Goal: Task Accomplishment & Management: Use online tool/utility

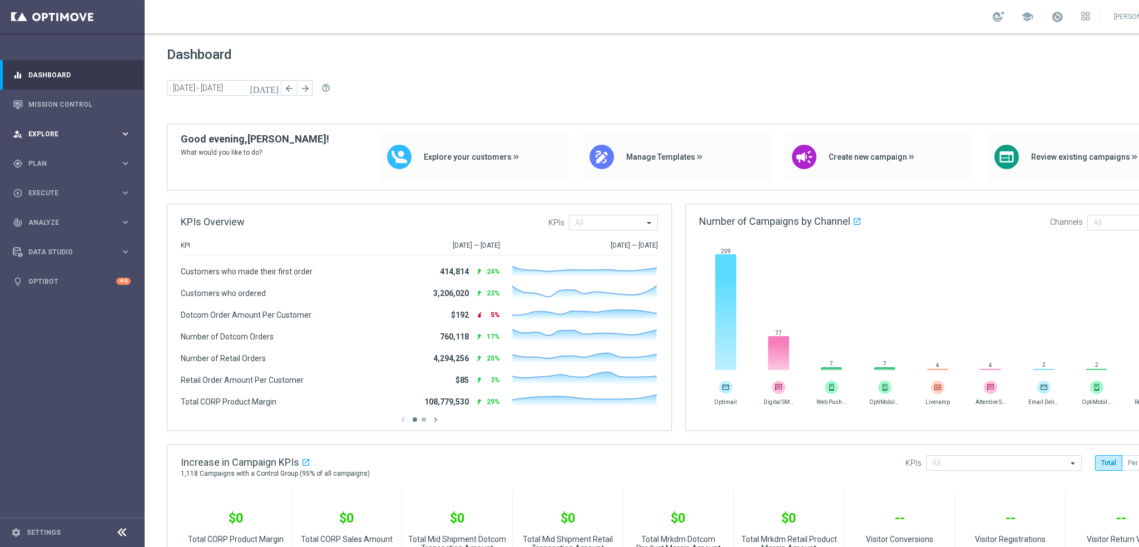
click at [44, 137] on div "person_search Explore" at bounding box center [66, 134] width 107 height 10
click at [42, 294] on span "Plan" at bounding box center [74, 297] width 92 height 7
click at [48, 184] on link "Target Groups" at bounding box center [72, 186] width 87 height 9
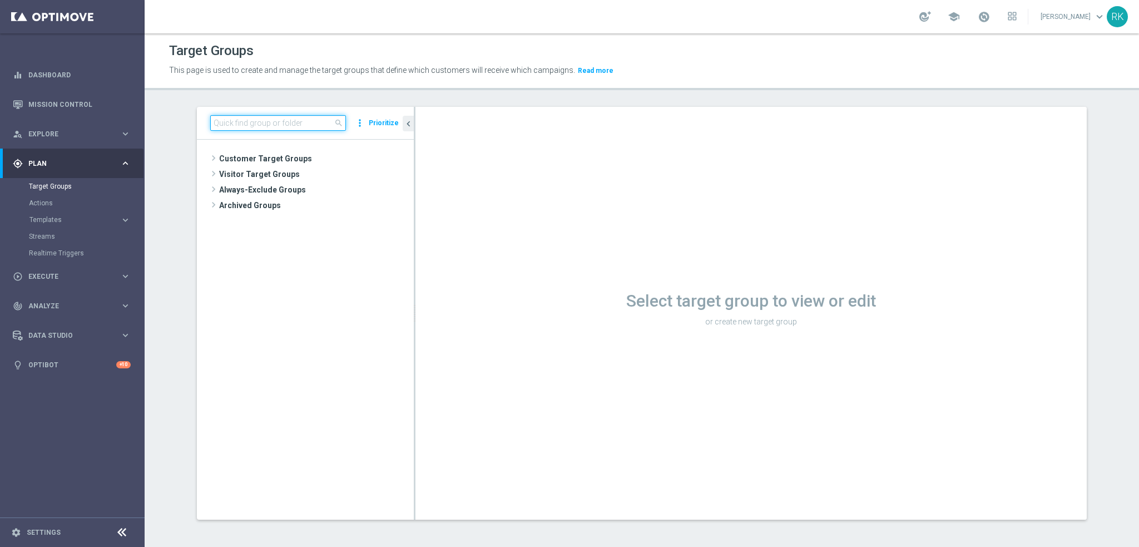
click at [260, 123] on input at bounding box center [278, 123] width 136 height 16
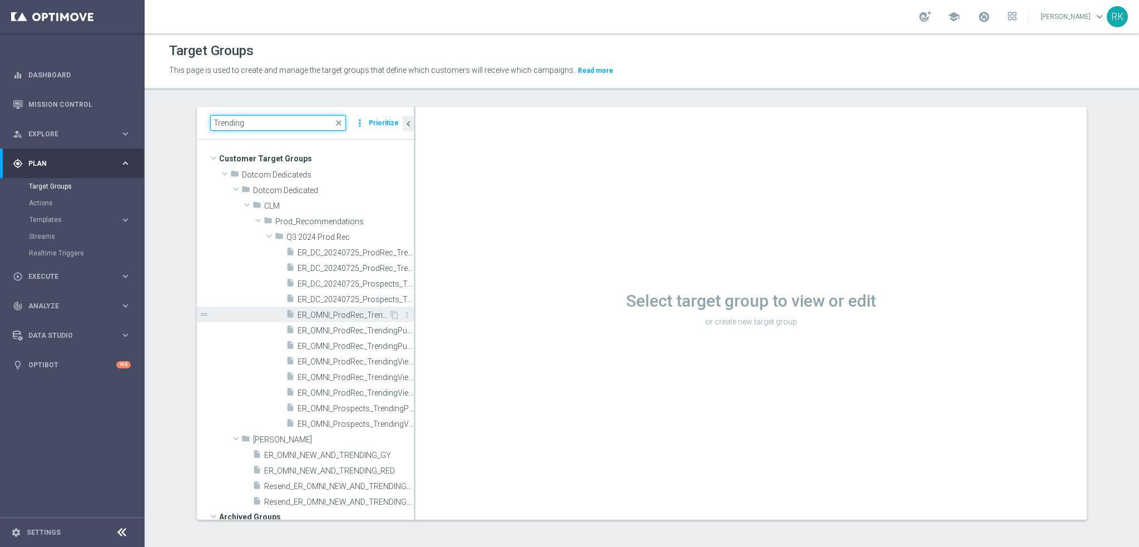
type input "Trending"
click at [318, 313] on span "ER_OMNI_ProdRec_TrendingPurchases_1yrto2yr" at bounding box center [343, 314] width 91 height 9
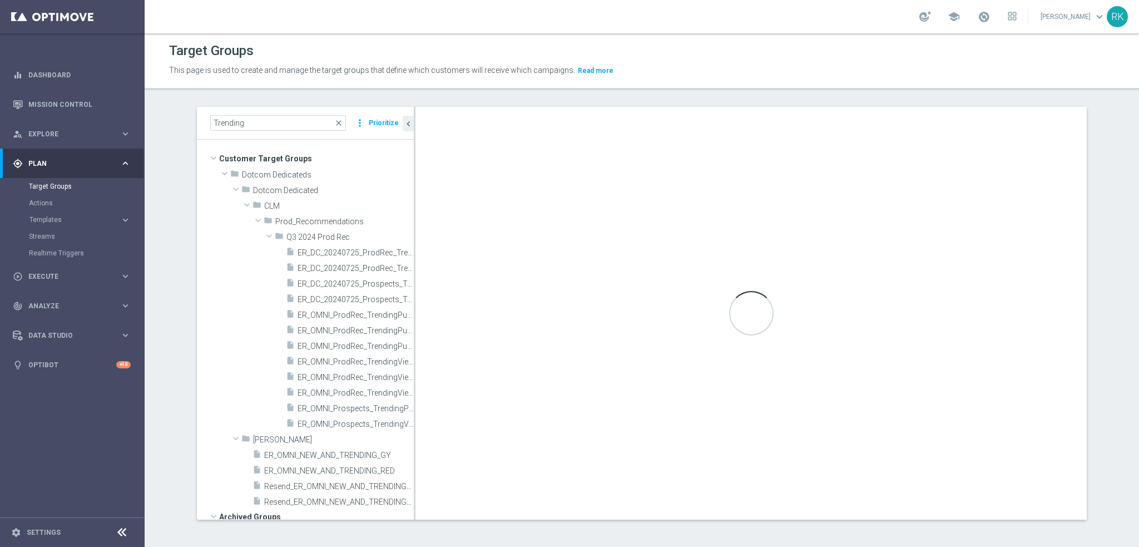
drag, startPoint x: 412, startPoint y: 367, endPoint x: 420, endPoint y: 368, distance: 8.9
click at [465, 368] on div "Loading..." at bounding box center [750, 313] width 671 height 413
drag, startPoint x: 410, startPoint y: 373, endPoint x: 477, endPoint y: 377, distance: 66.9
click at [481, 377] on div at bounding box center [482, 313] width 2 height 413
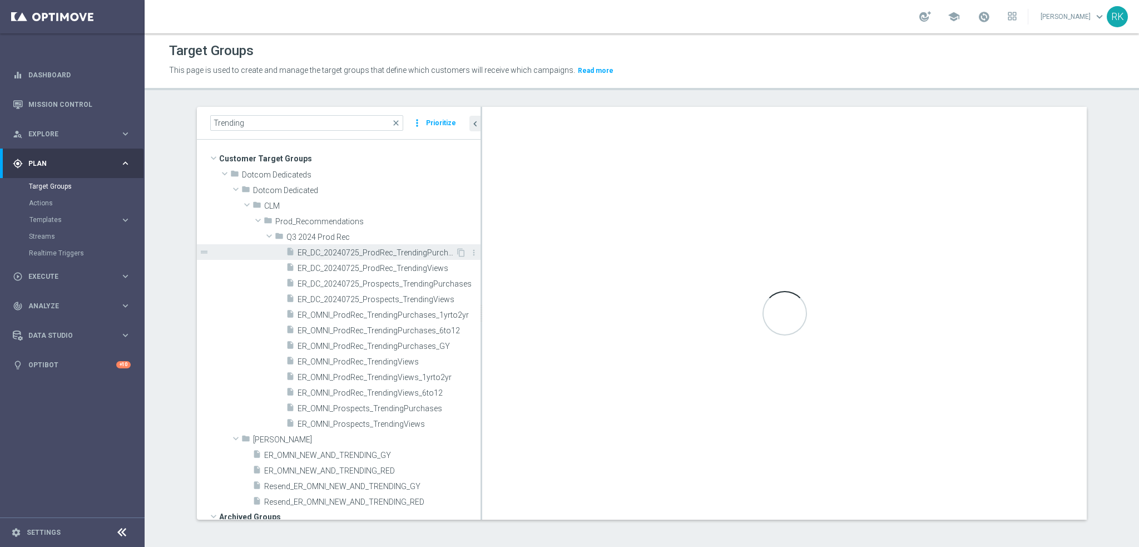
click at [333, 252] on span "ER_DC_20240725_ProdRec_TrendingPurchases" at bounding box center [377, 252] width 158 height 9
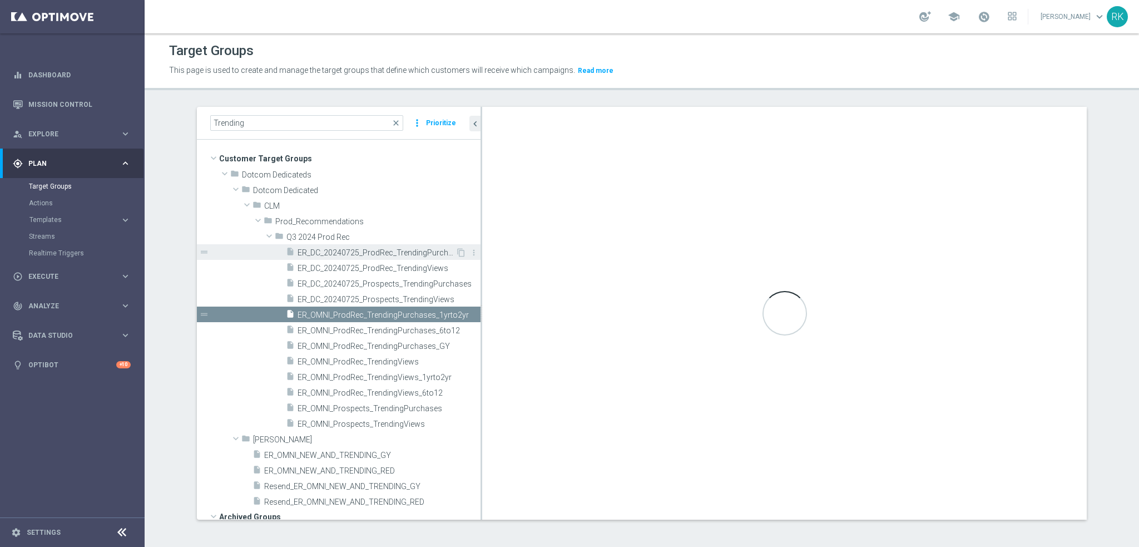
click at [340, 251] on span "ER_DC_20240725_ProdRec_TrendingPurchases" at bounding box center [377, 252] width 158 height 9
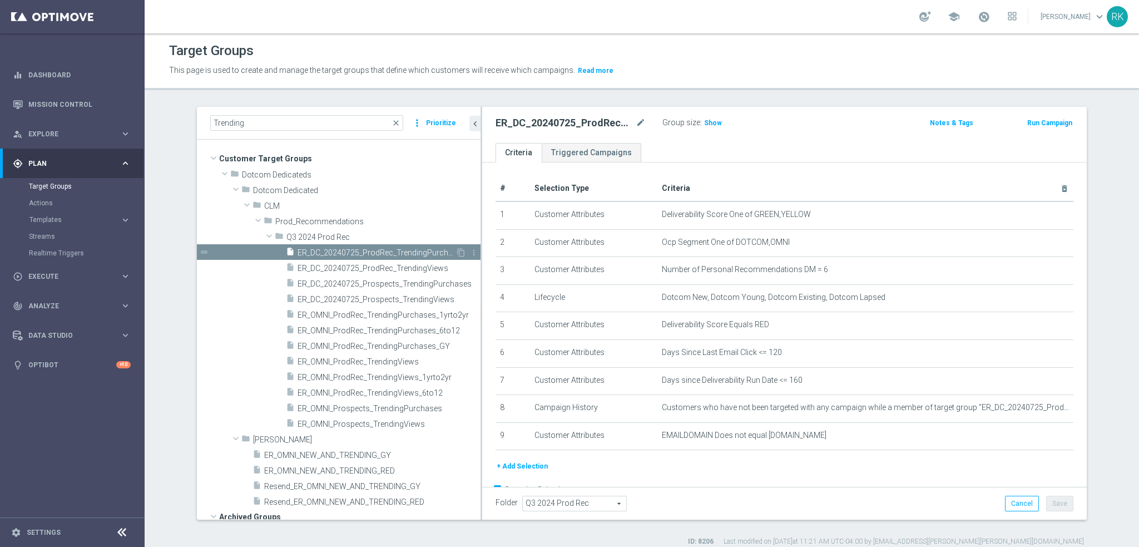
checkbox input "false"
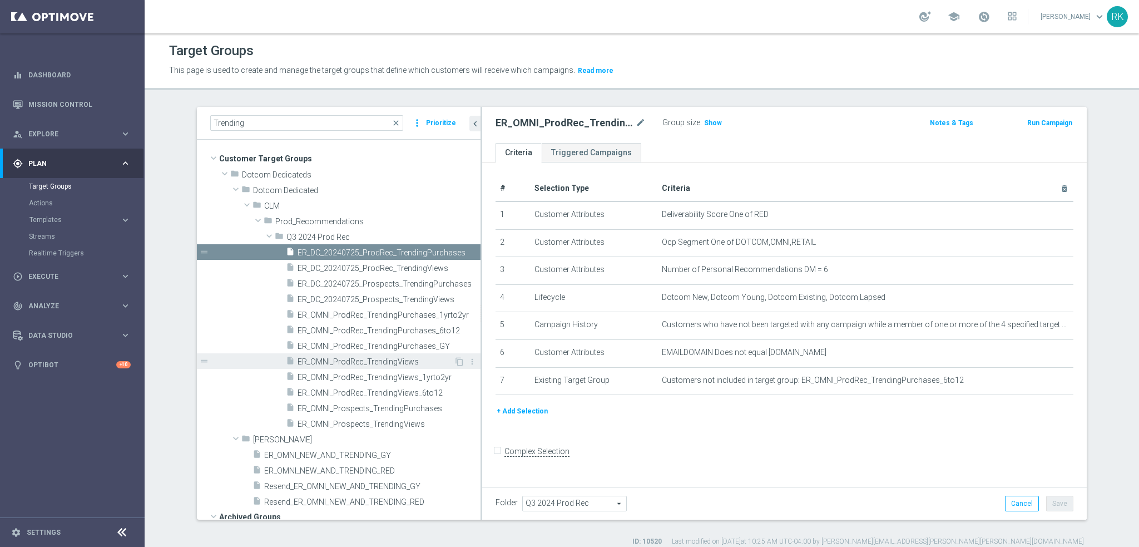
click at [360, 359] on span "ER_OMNI_ProdRec_TrendingViews" at bounding box center [376, 361] width 156 height 9
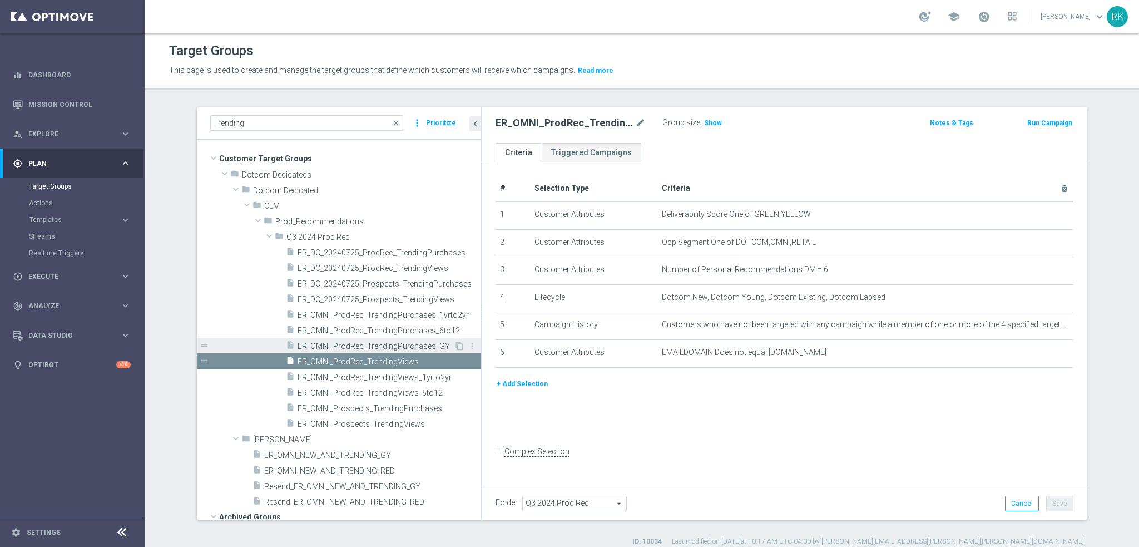
click at [320, 342] on span "ER_OMNI_ProdRec_TrendingPurchases_GY" at bounding box center [376, 346] width 156 height 9
